Goal: Information Seeking & Learning: Understand process/instructions

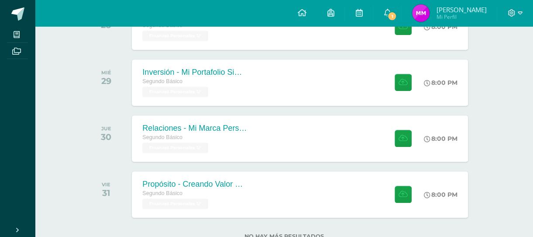
scroll to position [267, 0]
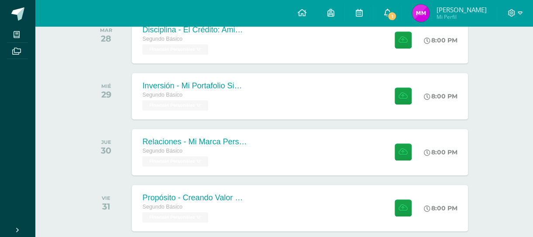
click at [396, 18] on span "1" at bounding box center [392, 16] width 10 height 10
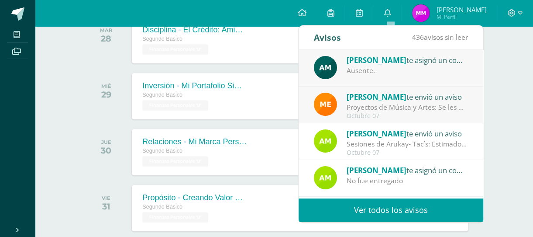
click at [507, 74] on div "Actividades recientes y próximas Tablero Pendientes de entrega Entregadas todas…" at bounding box center [284, 20] width 498 height 522
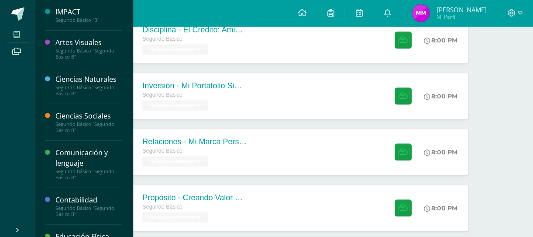
click at [20, 31] on icon at bounding box center [17, 34] width 6 height 7
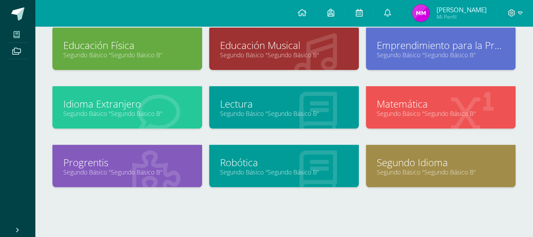
scroll to position [192, 0]
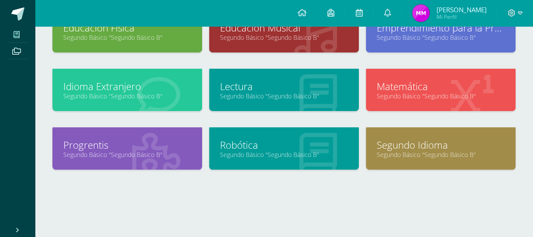
click at [270, 103] on div "Lectura Segundo Básico "Segundo Básico B"" at bounding box center [284, 90] width 150 height 42
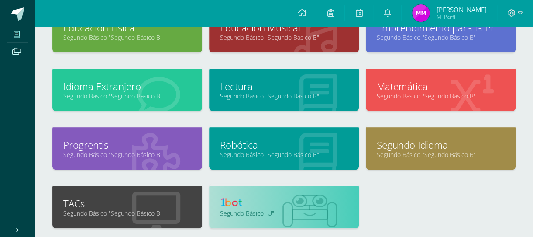
click at [282, 90] on link "Lectura" at bounding box center [284, 86] width 128 height 14
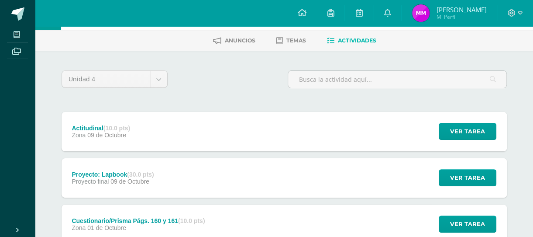
scroll to position [131, 0]
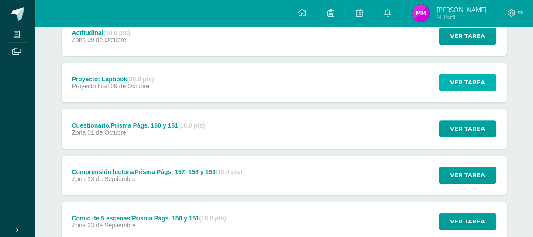
click at [458, 79] on span "Ver tarea" at bounding box center [467, 82] width 35 height 16
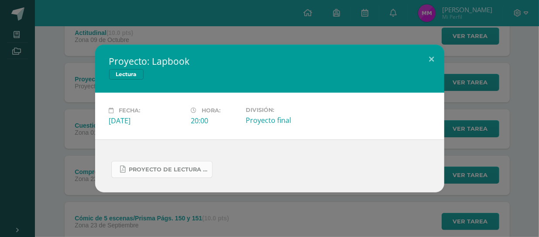
click at [179, 172] on span "Proyecto de Lectura Lapbook 2do. Bás. 2025.pdf" at bounding box center [168, 169] width 79 height 7
drag, startPoint x: 433, startPoint y: 60, endPoint x: 422, endPoint y: 59, distance: 11.4
click at [432, 60] on button at bounding box center [432, 60] width 25 height 30
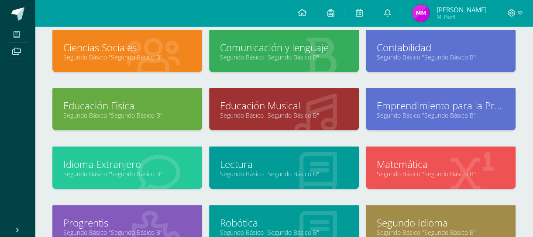
scroll to position [175, 0]
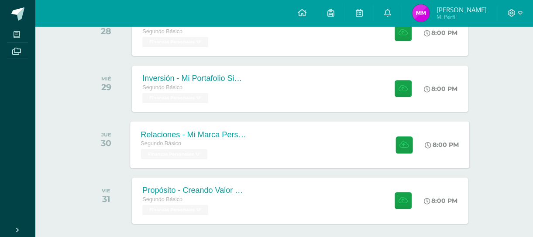
scroll to position [306, 0]
